Goal: Task Accomplishment & Management: Manage account settings

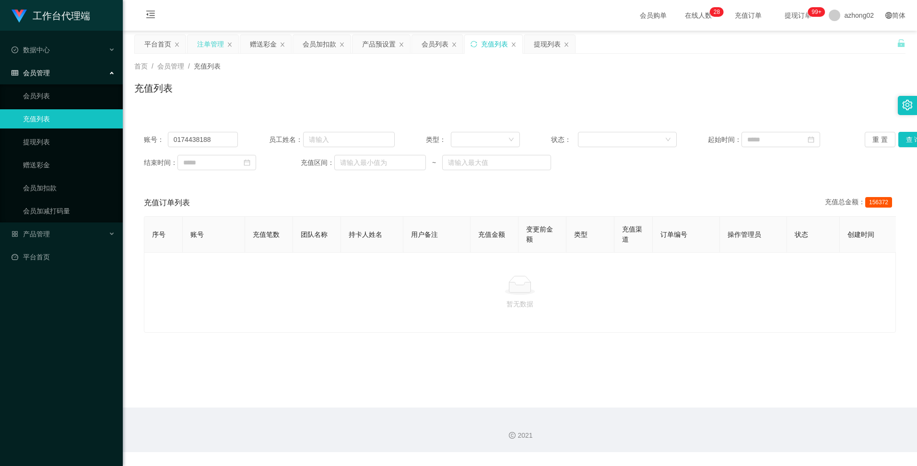
click at [210, 44] on div "注单管理" at bounding box center [210, 44] width 27 height 18
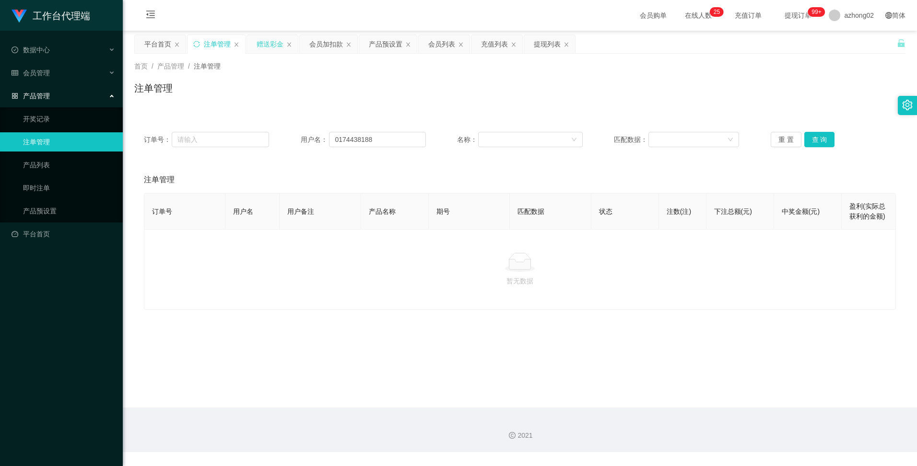
click at [275, 45] on div "赠送彩金" at bounding box center [269, 44] width 27 height 18
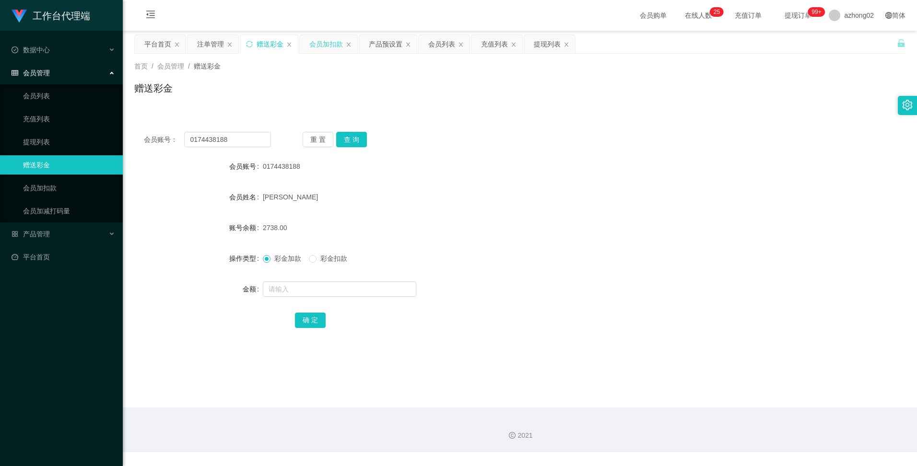
click at [317, 38] on div "会员加扣款" at bounding box center [326, 44] width 34 height 18
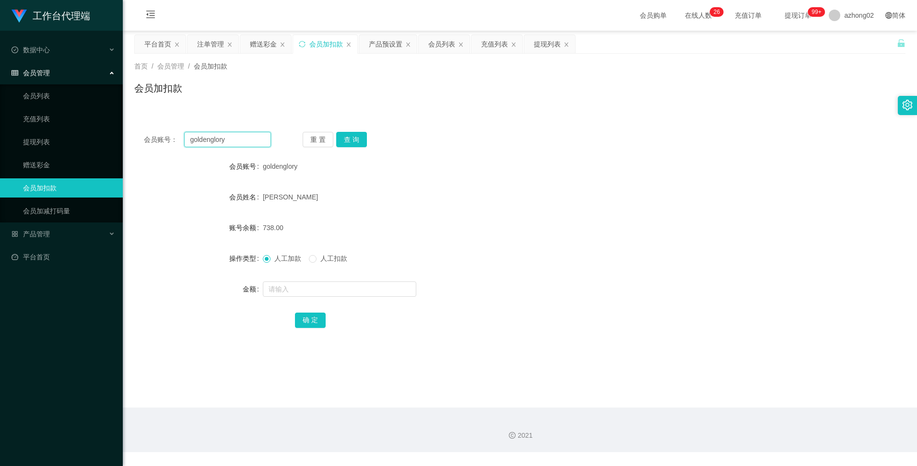
drag, startPoint x: 241, startPoint y: 139, endPoint x: 180, endPoint y: 138, distance: 60.9
click at [180, 138] on div "会员账号： goldenglory" at bounding box center [207, 139] width 127 height 15
click at [354, 134] on button "查 询" at bounding box center [351, 139] width 31 height 15
click at [202, 45] on div "注单管理" at bounding box center [210, 44] width 27 height 18
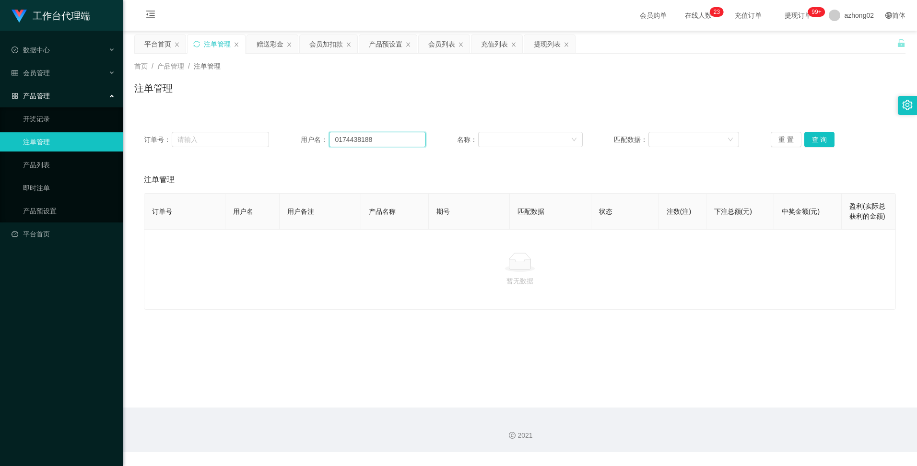
drag, startPoint x: 377, startPoint y: 135, endPoint x: 330, endPoint y: 140, distance: 47.2
click at [330, 140] on input "0174438188" at bounding box center [377, 139] width 97 height 15
paste input "goldenglory"
type input "goldenglory"
click at [818, 140] on button "查 询" at bounding box center [819, 139] width 31 height 15
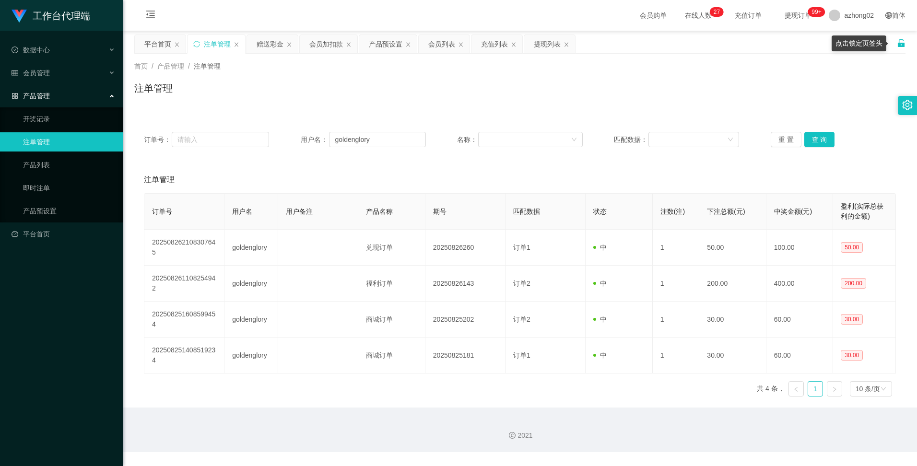
click at [897, 42] on icon "图标: unlock" at bounding box center [901, 43] width 9 height 9
